Goal: Task Accomplishment & Management: Use online tool/utility

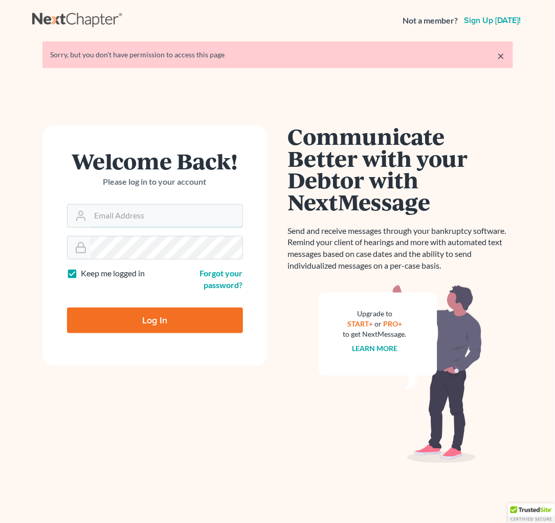
type input "rondrescher@drescherlaw.com"
click at [163, 321] on input "Log In" at bounding box center [155, 320] width 176 height 26
type input "Thinking..."
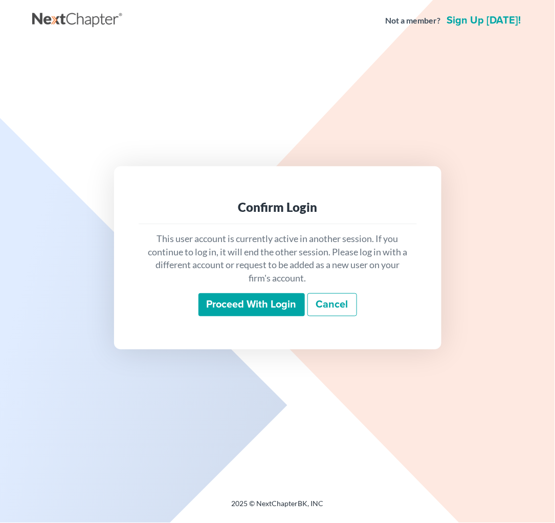
click at [237, 303] on input "Proceed with login" at bounding box center [251, 305] width 106 height 24
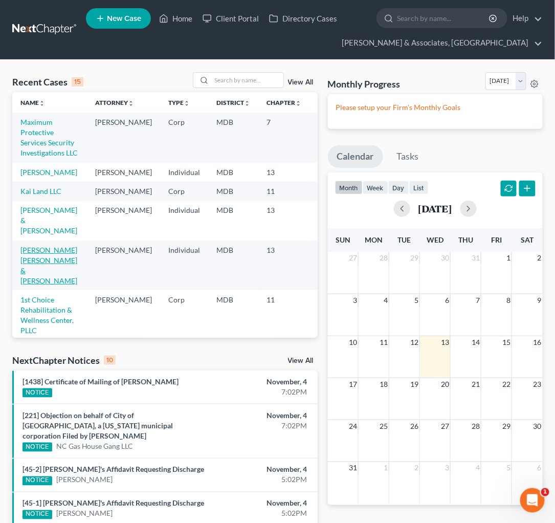
click at [27, 285] on link "[PERSON_NAME] [PERSON_NAME] & [PERSON_NAME]" at bounding box center [48, 264] width 57 height 39
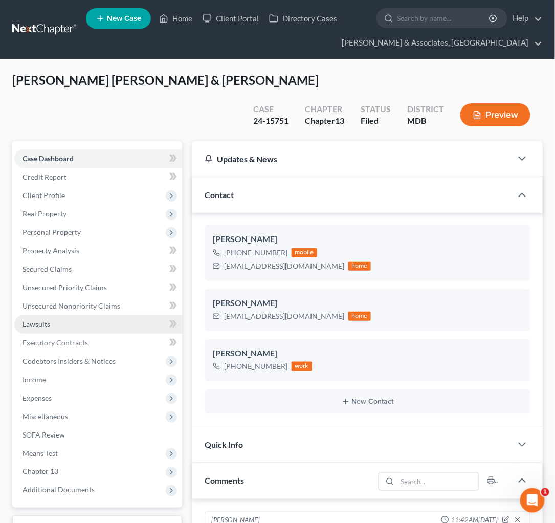
scroll to position [163, 0]
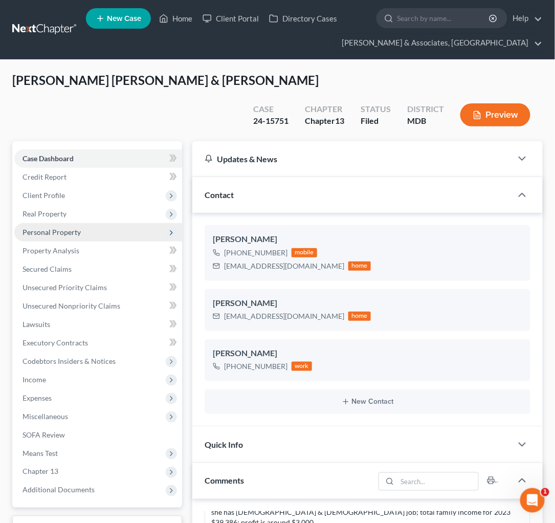
click at [49, 228] on span "Personal Property" at bounding box center [52, 232] width 58 height 9
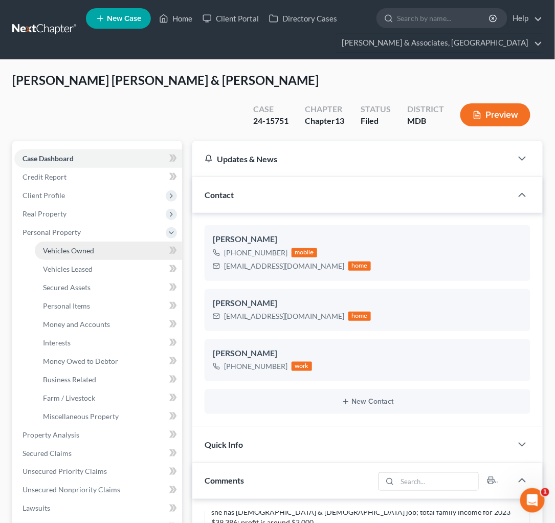
click at [57, 246] on span "Vehicles Owned" at bounding box center [68, 250] width 51 height 9
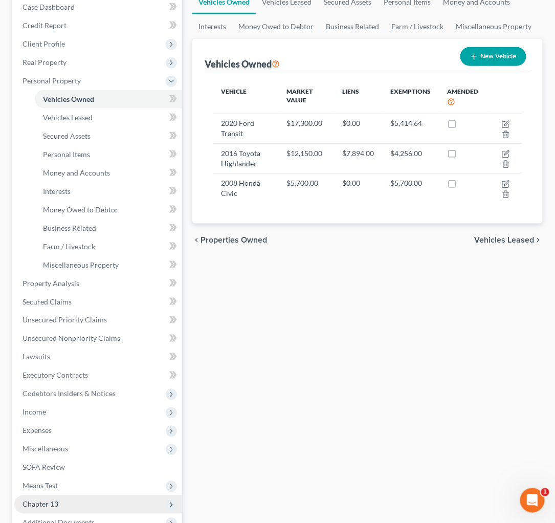
scroll to position [194, 0]
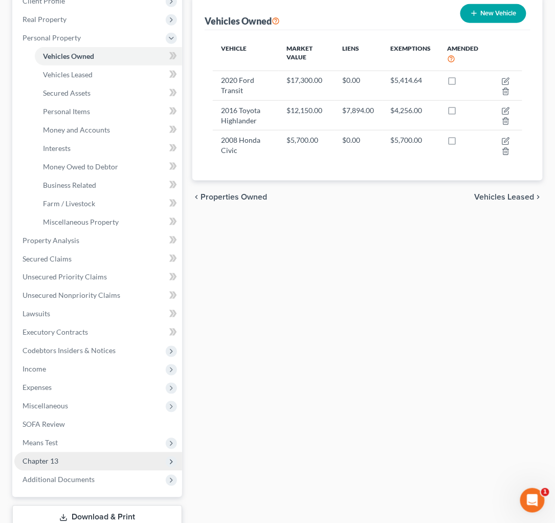
click at [59, 452] on span "Chapter 13" at bounding box center [98, 461] width 168 height 18
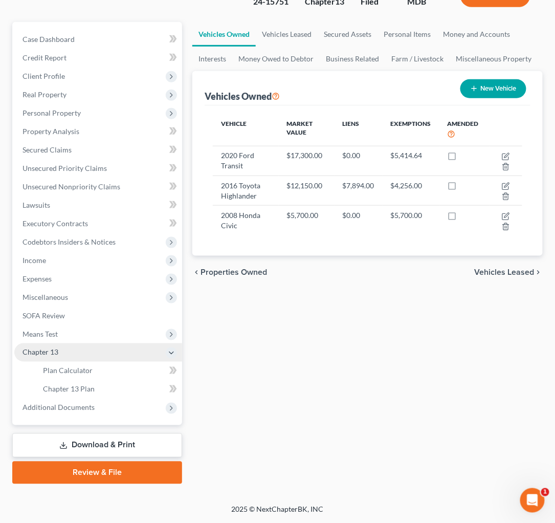
scroll to position [93, 0]
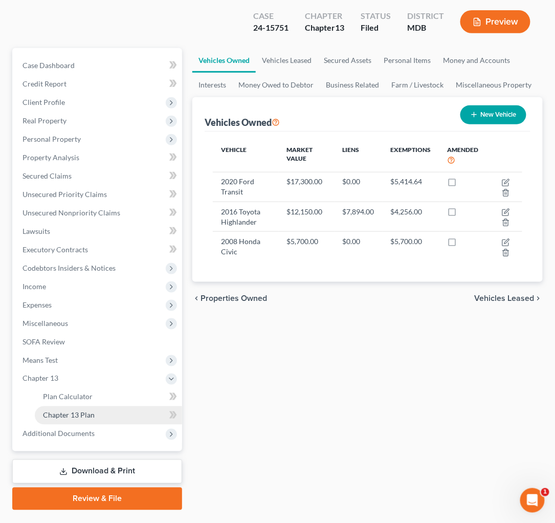
click at [66, 411] on span "Chapter 13 Plan" at bounding box center [69, 415] width 52 height 9
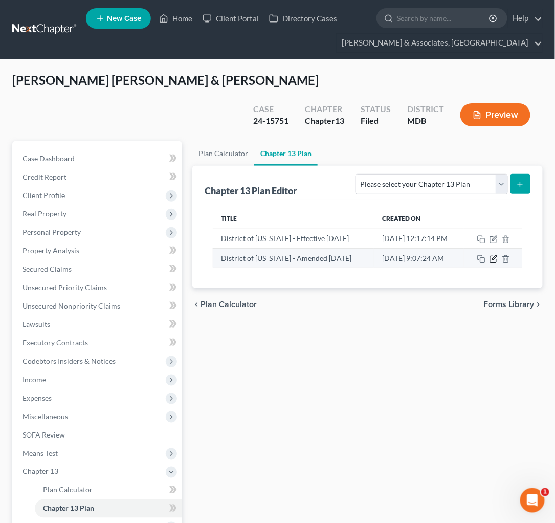
click at [493, 255] on icon "button" at bounding box center [493, 259] width 8 height 8
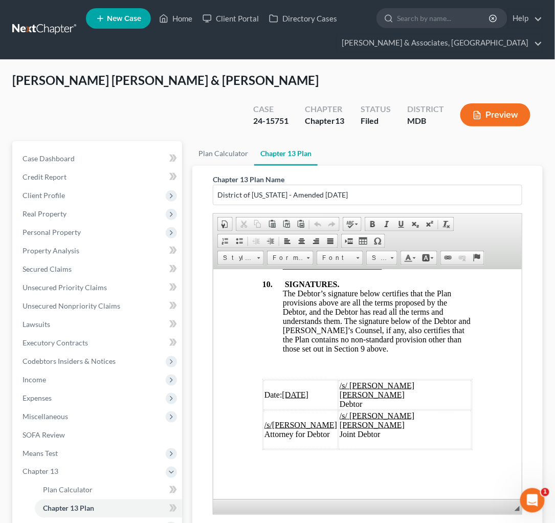
scroll to position [5453, 0]
click at [35, 375] on span "Income" at bounding box center [35, 379] width 24 height 9
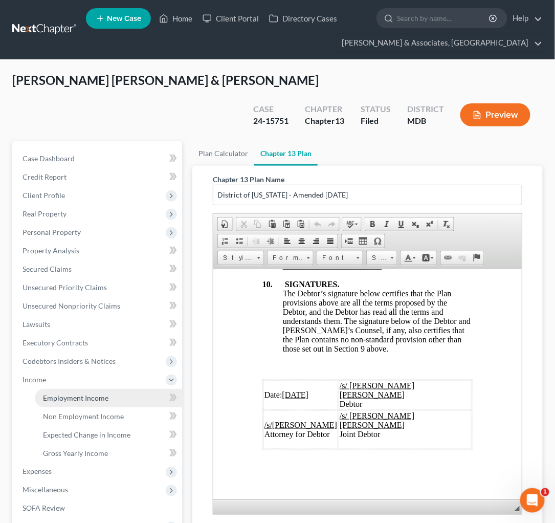
click at [81, 393] on span "Employment Income" at bounding box center [75, 397] width 65 height 9
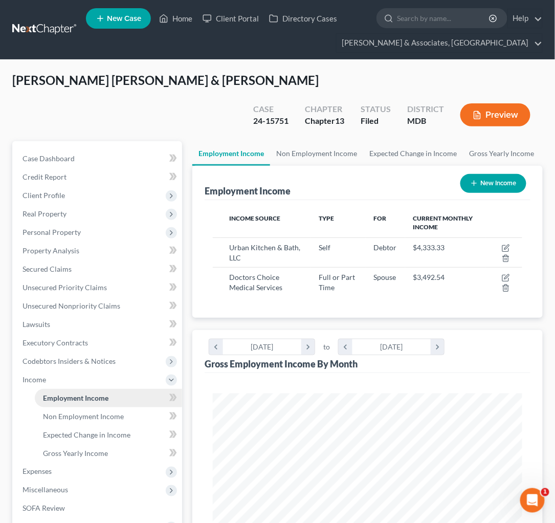
scroll to position [154, 329]
click at [42, 467] on span "Expenses" at bounding box center [37, 471] width 29 height 9
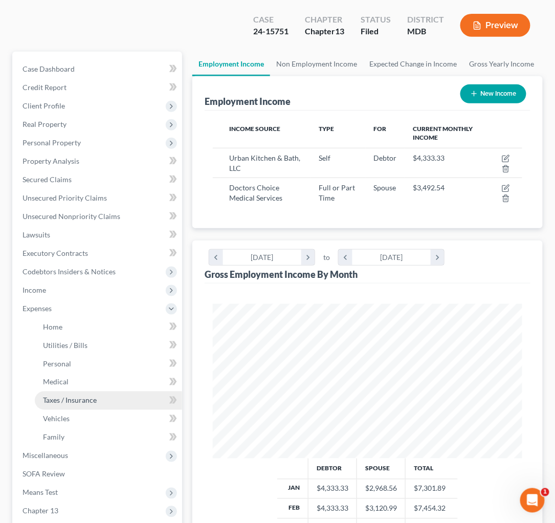
scroll to position [88, 0]
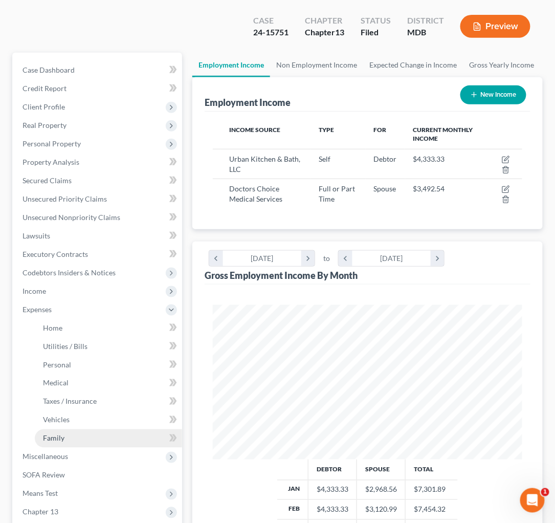
click at [51, 434] on span "Family" at bounding box center [53, 438] width 21 height 9
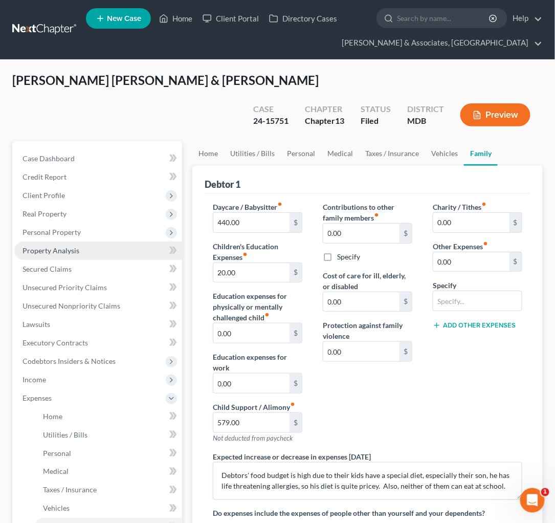
click at [54, 246] on span "Property Analysis" at bounding box center [51, 250] width 57 height 9
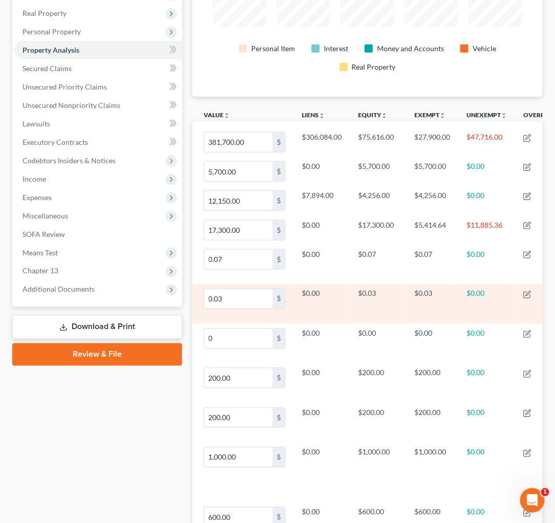
scroll to position [0, 82]
